Goal: Complete application form

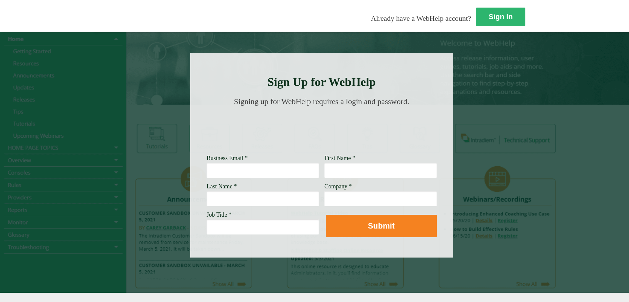
click at [207, 169] on input "Business Email *" at bounding box center [263, 170] width 113 height 15
type input "[EMAIL_ADDRESS][PERSON_NAME][DOMAIN_NAME]"
type input "[GEOGRAPHIC_DATA]"
type input "[PERSON_NAME]"
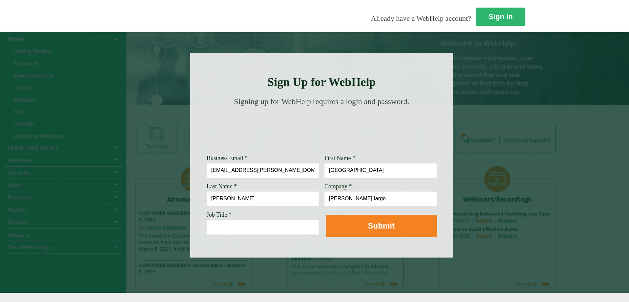
type input "[PERSON_NAME] fargo"
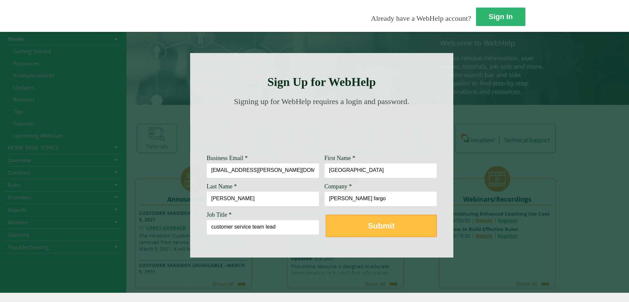
type input "customer service team lead"
click at [368, 230] on strong "Submit" at bounding box center [381, 225] width 27 height 9
click at [326, 237] on button "Submit" at bounding box center [381, 226] width 111 height 22
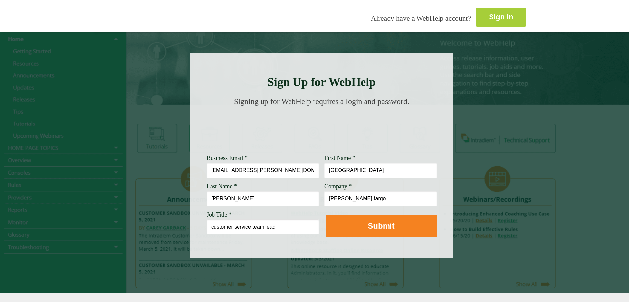
click at [476, 18] on link "Sign In" at bounding box center [501, 17] width 50 height 19
